Goal: Information Seeking & Learning: Learn about a topic

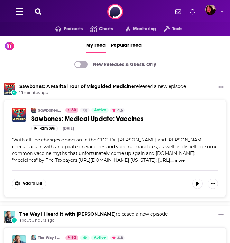
click at [39, 12] on icon at bounding box center [38, 11] width 6 height 6
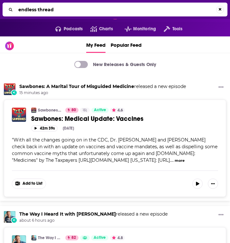
type input "endless thread"
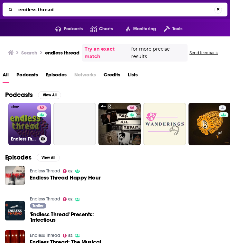
click at [29, 128] on link "82 Endless Thread" at bounding box center [29, 124] width 42 height 42
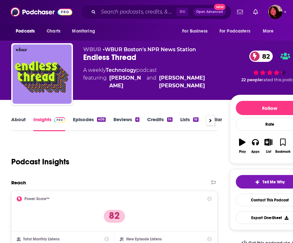
scroll to position [85, 0]
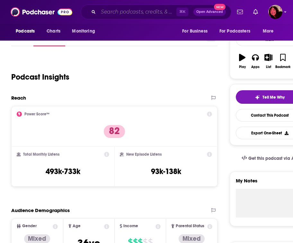
click at [113, 14] on input "Search podcasts, credits, & more..." at bounding box center [137, 12] width 78 height 10
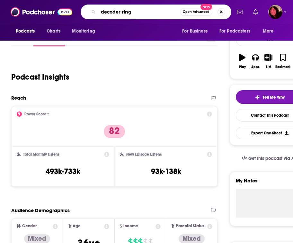
type input "decoder rings"
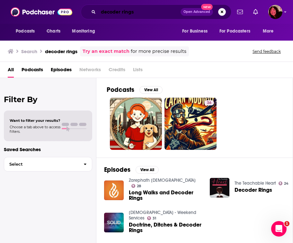
click at [136, 15] on input "decoder rings" at bounding box center [139, 12] width 82 height 10
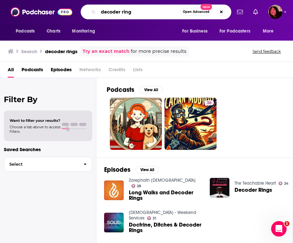
type input "decoder ring"
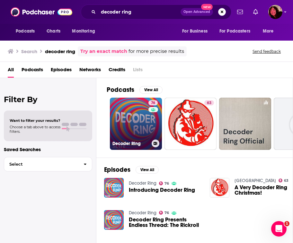
click at [128, 111] on link "76 Decoder Ring" at bounding box center [136, 123] width 52 height 52
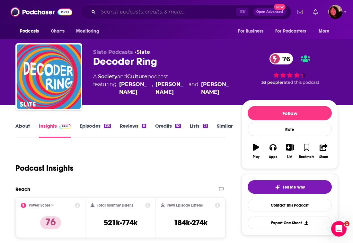
click at [136, 8] on input "Search podcasts, credits, & more..." at bounding box center [167, 12] width 138 height 10
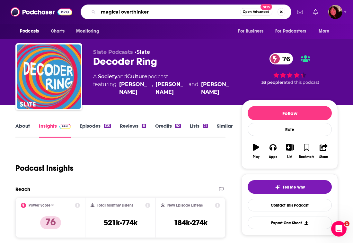
type input "magical overthinkers"
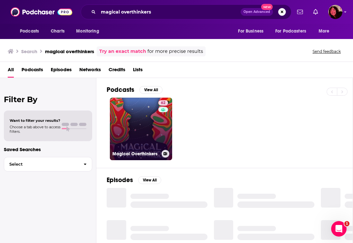
click at [142, 129] on link "62 Magical Overthinkers" at bounding box center [141, 128] width 62 height 62
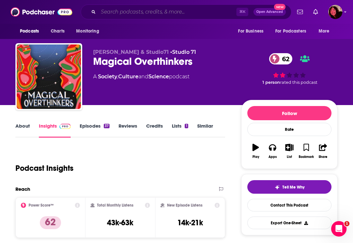
click at [131, 7] on input "Search podcasts, credits, & more..." at bounding box center [167, 12] width 138 height 10
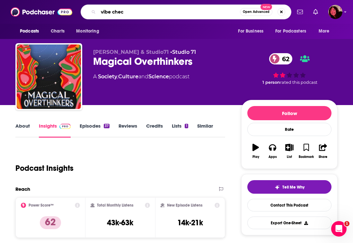
type input "vibe check"
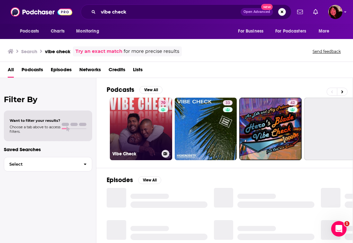
click at [131, 112] on link "70 Vibe Check" at bounding box center [141, 128] width 62 height 62
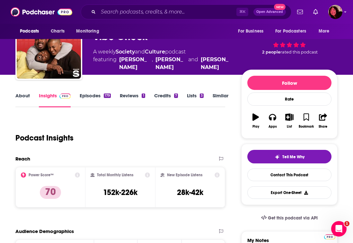
scroll to position [44, 0]
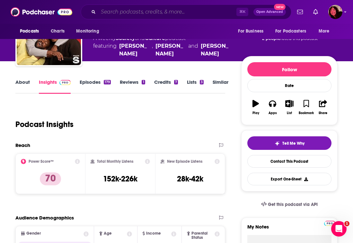
click at [126, 16] on input "Search podcasts, credits, & more..." at bounding box center [167, 12] width 138 height 10
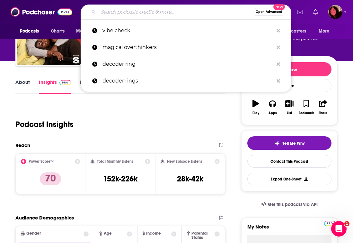
type input "e"
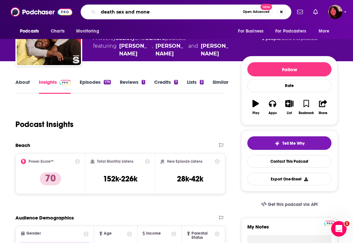
type input "death sex and money"
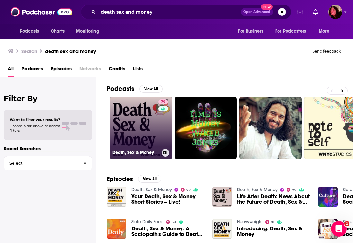
click at [128, 117] on link "79 Death, Sex & Money" at bounding box center [141, 127] width 62 height 62
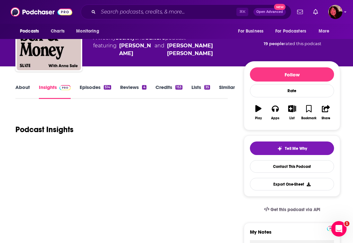
scroll to position [58, 0]
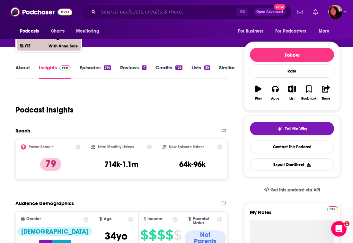
click at [133, 14] on input "Search podcasts, credits, & more..." at bounding box center [167, 12] width 138 height 10
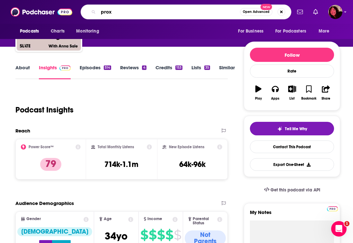
type input "proxy"
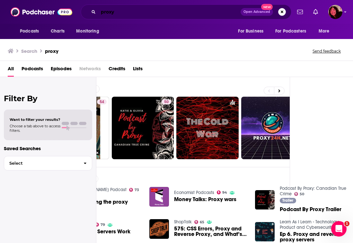
click at [147, 7] on input "proxy" at bounding box center [169, 12] width 142 height 10
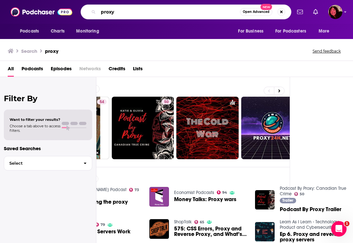
click at [146, 7] on input "proxy" at bounding box center [169, 12] width 142 height 10
type input "y"
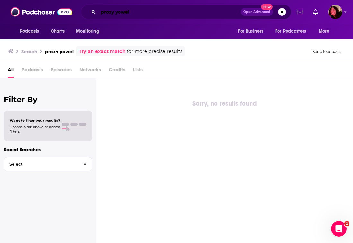
click at [123, 10] on input "proxy yowel" at bounding box center [169, 12] width 142 height 10
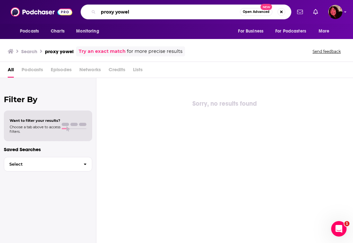
click at [123, 10] on input "proxy yowel" at bounding box center [169, 12] width 142 height 10
type input "proxy"
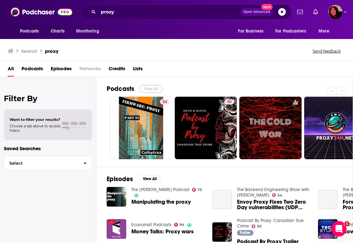
click at [148, 85] on button "View All" at bounding box center [151, 89] width 23 height 8
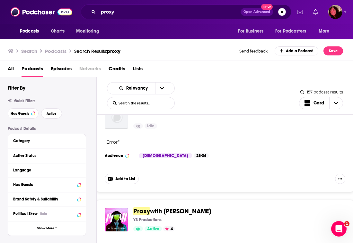
scroll to position [1710, 0]
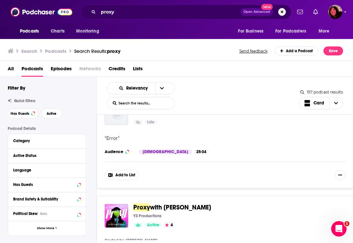
click at [160, 203] on span "with [PERSON_NAME]" at bounding box center [180, 207] width 61 height 8
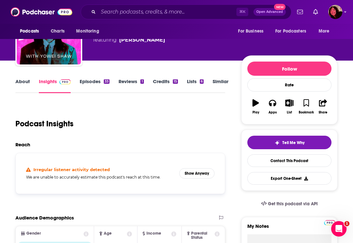
scroll to position [66, 0]
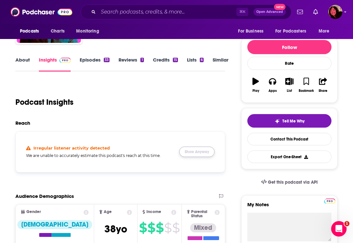
click at [199, 151] on button "Show Anyway" at bounding box center [196, 151] width 35 height 10
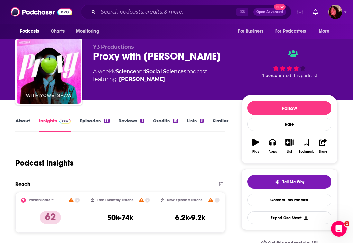
scroll to position [1, 0]
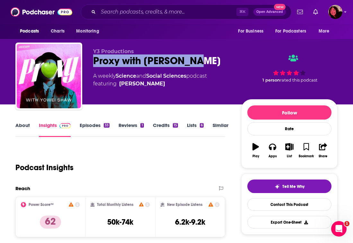
drag, startPoint x: 208, startPoint y: 62, endPoint x: 94, endPoint y: 57, distance: 114.3
click at [94, 57] on div "Proxy with [PERSON_NAME]" at bounding box center [162, 60] width 138 height 13
copy h2 "Proxy with [PERSON_NAME]"
click at [146, 7] on input "Search podcasts, credits, & more..." at bounding box center [167, 12] width 138 height 10
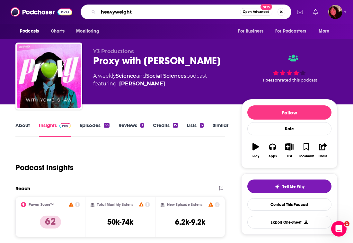
type input "heavyweights"
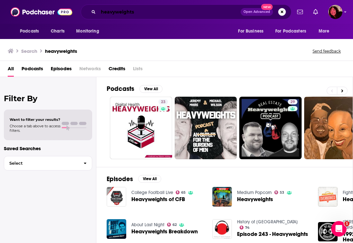
click at [151, 14] on input "heavyweights" at bounding box center [169, 12] width 142 height 10
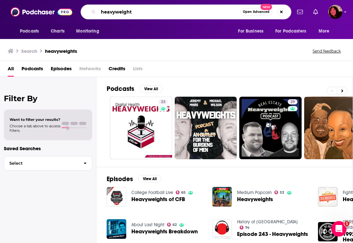
type input "heavyweight"
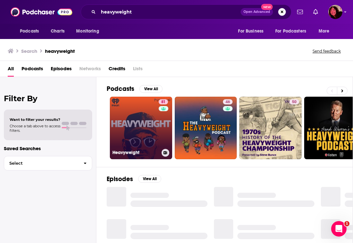
click at [146, 122] on link "81 Heavyweight" at bounding box center [141, 127] width 62 height 62
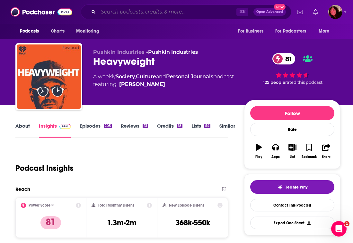
click at [140, 11] on input "Search podcasts, credits, & more..." at bounding box center [167, 12] width 138 height 10
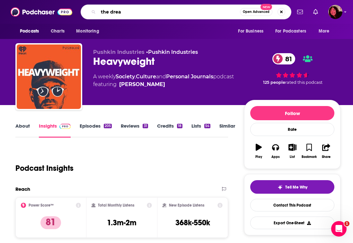
type input "the dream"
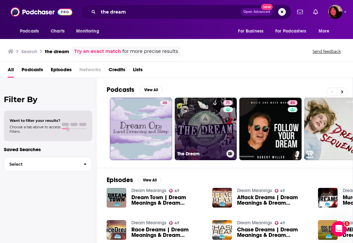
click at [207, 141] on link "71 The Dream" at bounding box center [206, 128] width 62 height 62
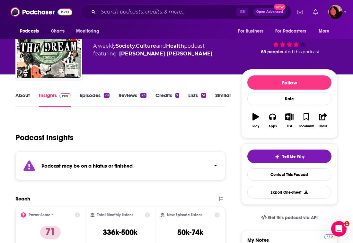
scroll to position [36, 0]
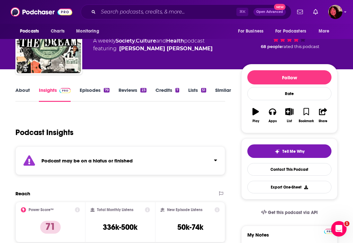
click at [109, 160] on strong "Podcast may be on a hiatus or finished" at bounding box center [86, 160] width 91 height 6
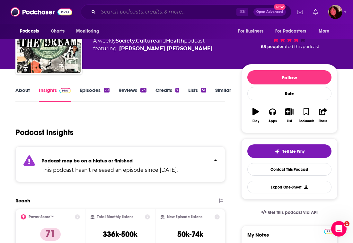
click at [147, 11] on input "Search podcasts, credits, & more..." at bounding box center [167, 12] width 138 height 10
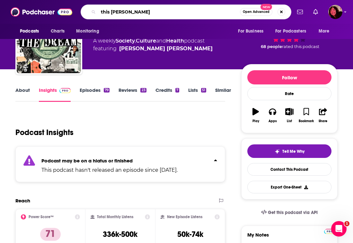
type input "this guy sucked"
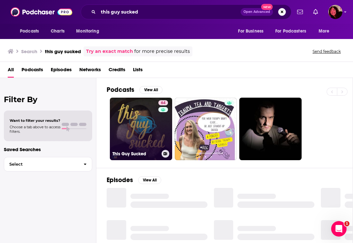
click at [131, 133] on link "64 This Guy Sucked" at bounding box center [141, 128] width 62 height 62
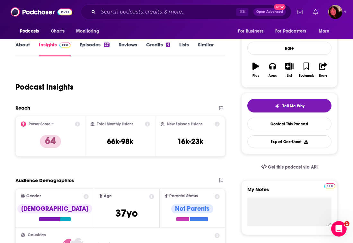
scroll to position [82, 0]
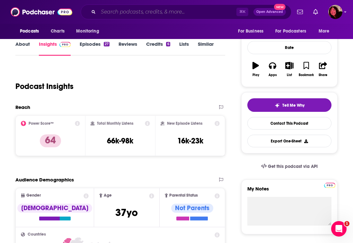
click at [139, 9] on input "Search podcasts, credits, & more..." at bounding box center [167, 12] width 138 height 10
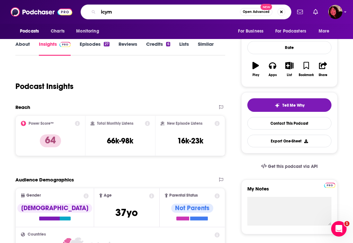
type input "icymi"
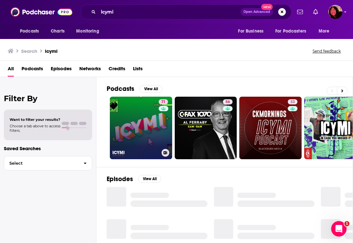
click at [127, 124] on link "71 ICYMI" at bounding box center [141, 127] width 62 height 62
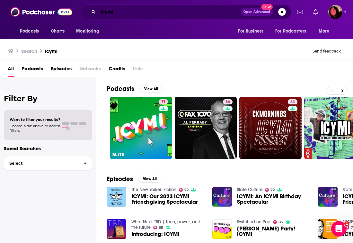
click at [132, 13] on input "icymi" at bounding box center [169, 12] width 142 height 10
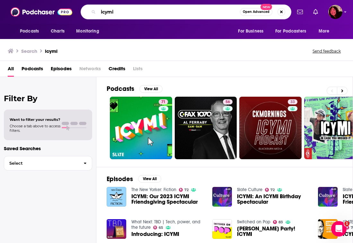
click at [132, 13] on input "icymi" at bounding box center [169, 12] width 142 height 10
type input "hidden brain"
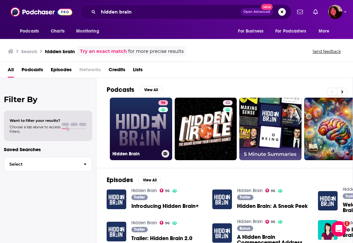
click at [140, 116] on link "96 Hidden Brain" at bounding box center [141, 128] width 62 height 62
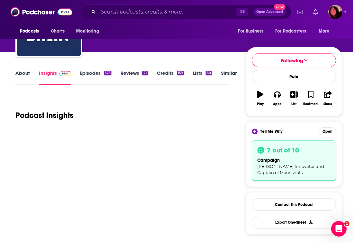
scroll to position [45, 0]
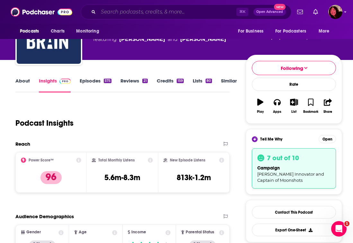
click at [116, 10] on input "Search podcasts, credits, & more..." at bounding box center [167, 12] width 138 height 10
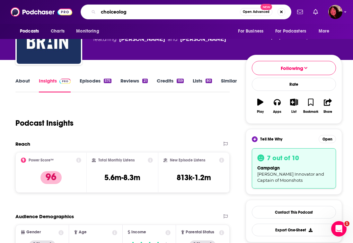
type input "choiceology"
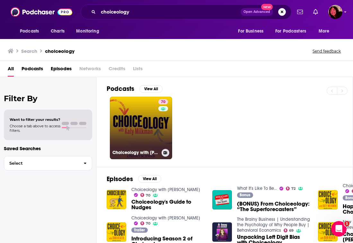
click at [163, 133] on div "70" at bounding box center [164, 124] width 11 height 50
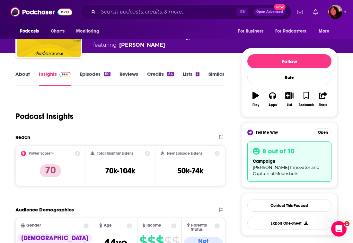
scroll to position [59, 0]
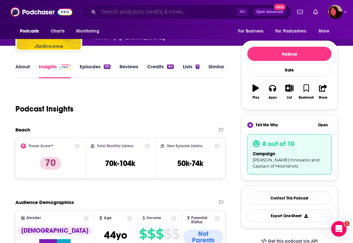
click at [139, 15] on input "Search podcasts, credits, & more..." at bounding box center [167, 12] width 138 height 10
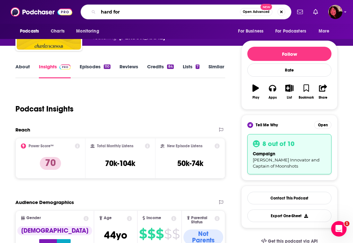
type input "hard fork"
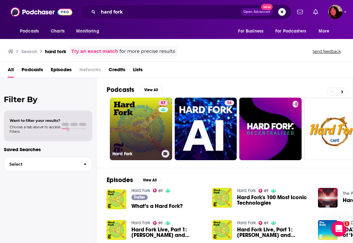
click at [141, 140] on link "87 Hard Fork" at bounding box center [141, 128] width 62 height 62
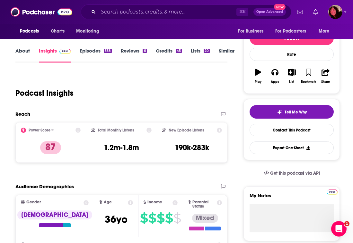
scroll to position [118, 0]
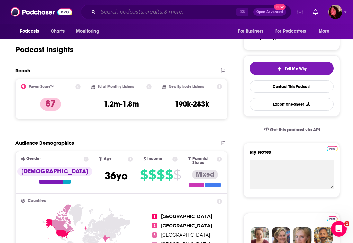
click at [147, 11] on input "Search podcasts, credits, & more..." at bounding box center [167, 12] width 138 height 10
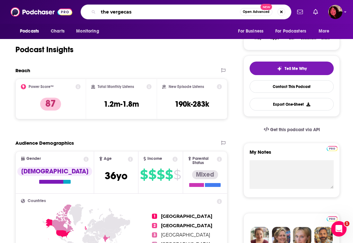
type input "the vergecast"
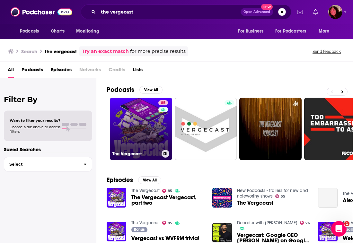
click at [123, 130] on link "85 The Vergecast" at bounding box center [141, 128] width 62 height 62
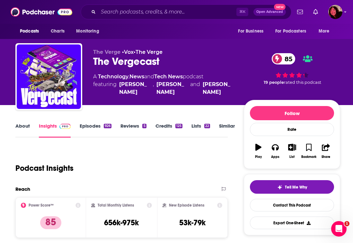
scroll to position [82, 0]
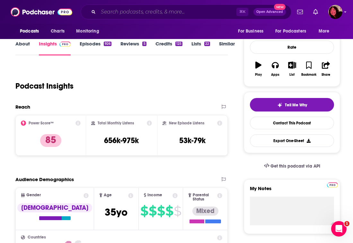
click at [139, 13] on input "Search podcasts, credits, & more..." at bounding box center [167, 12] width 138 height 10
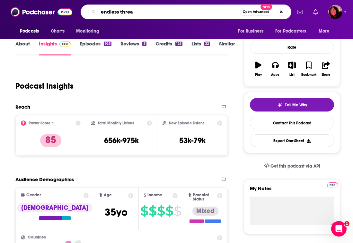
type input "endless thread"
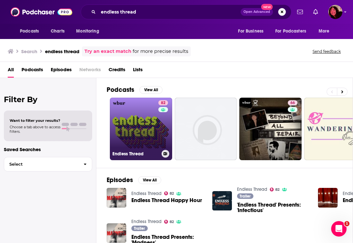
click at [130, 143] on link "82 Endless Thread" at bounding box center [141, 128] width 62 height 62
